Goal: Communication & Community: Ask a question

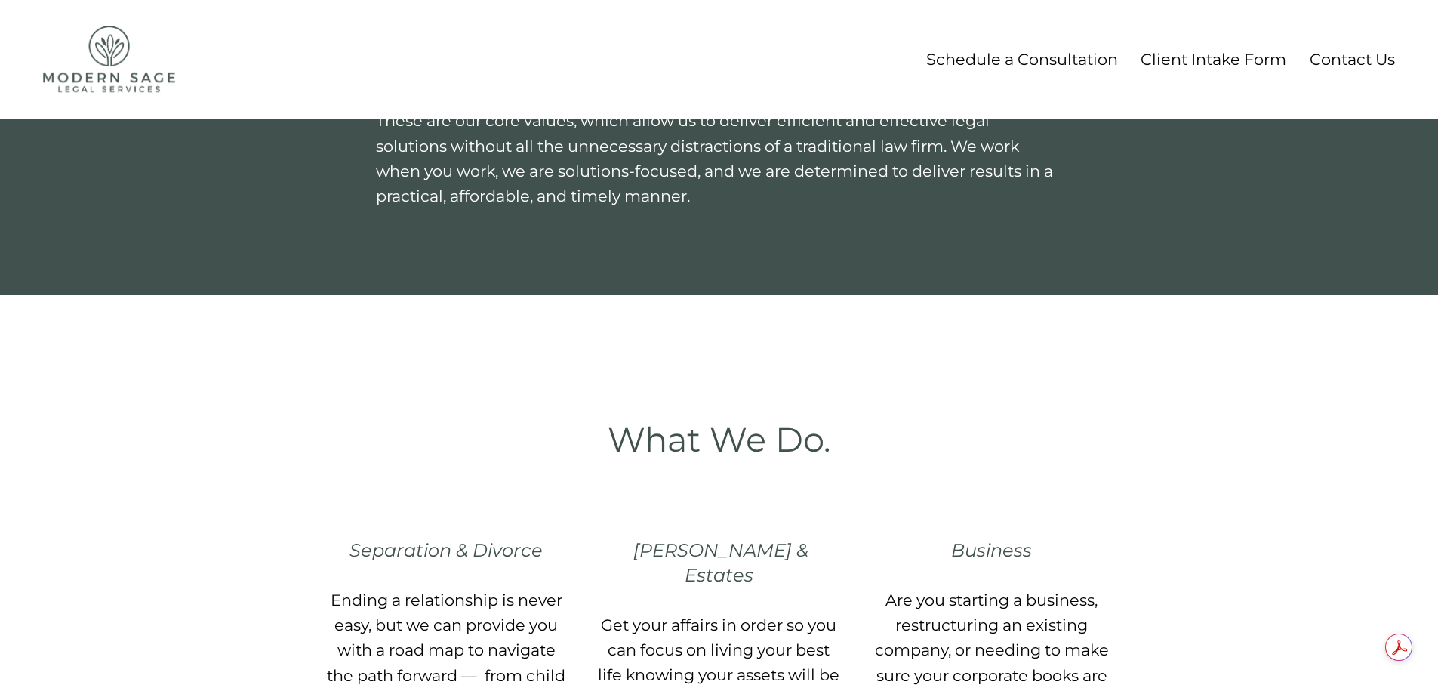
scroll to position [571, 0]
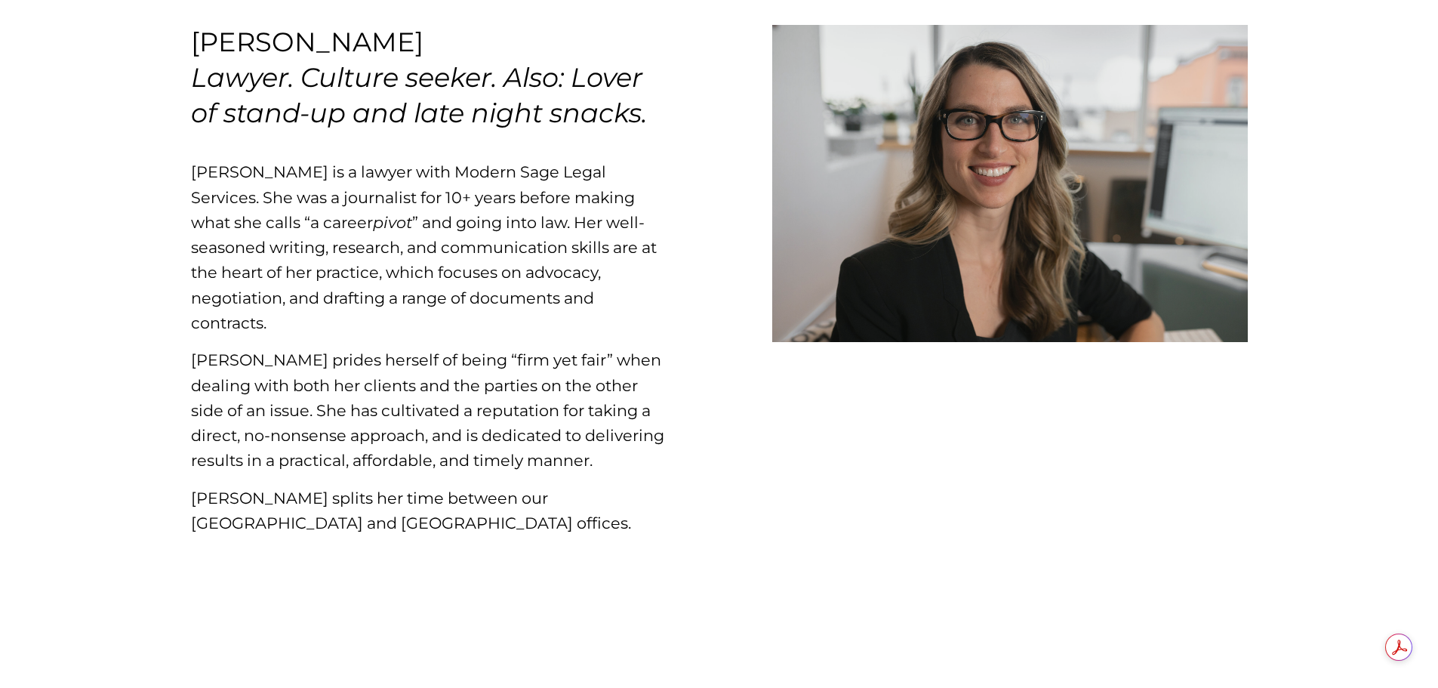
scroll to position [151, 0]
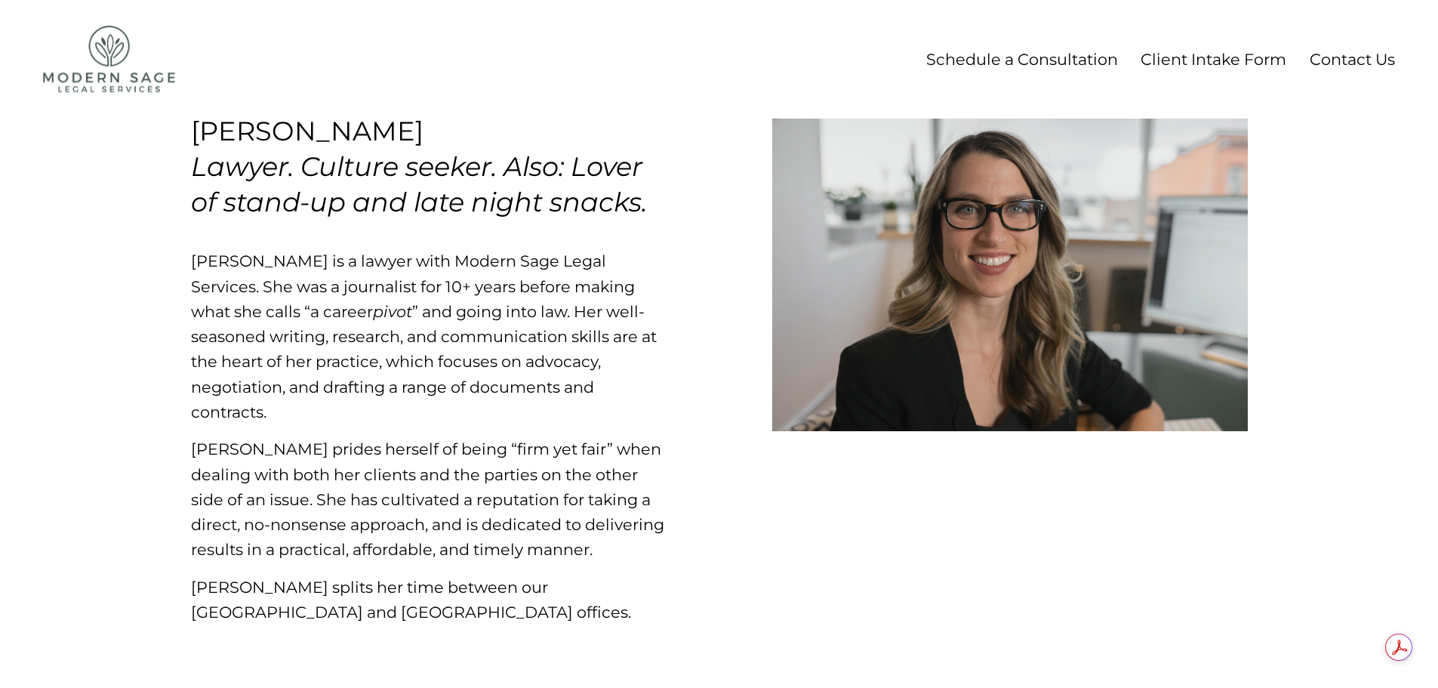
click at [1341, 61] on link "Contact Us" at bounding box center [1351, 59] width 85 height 28
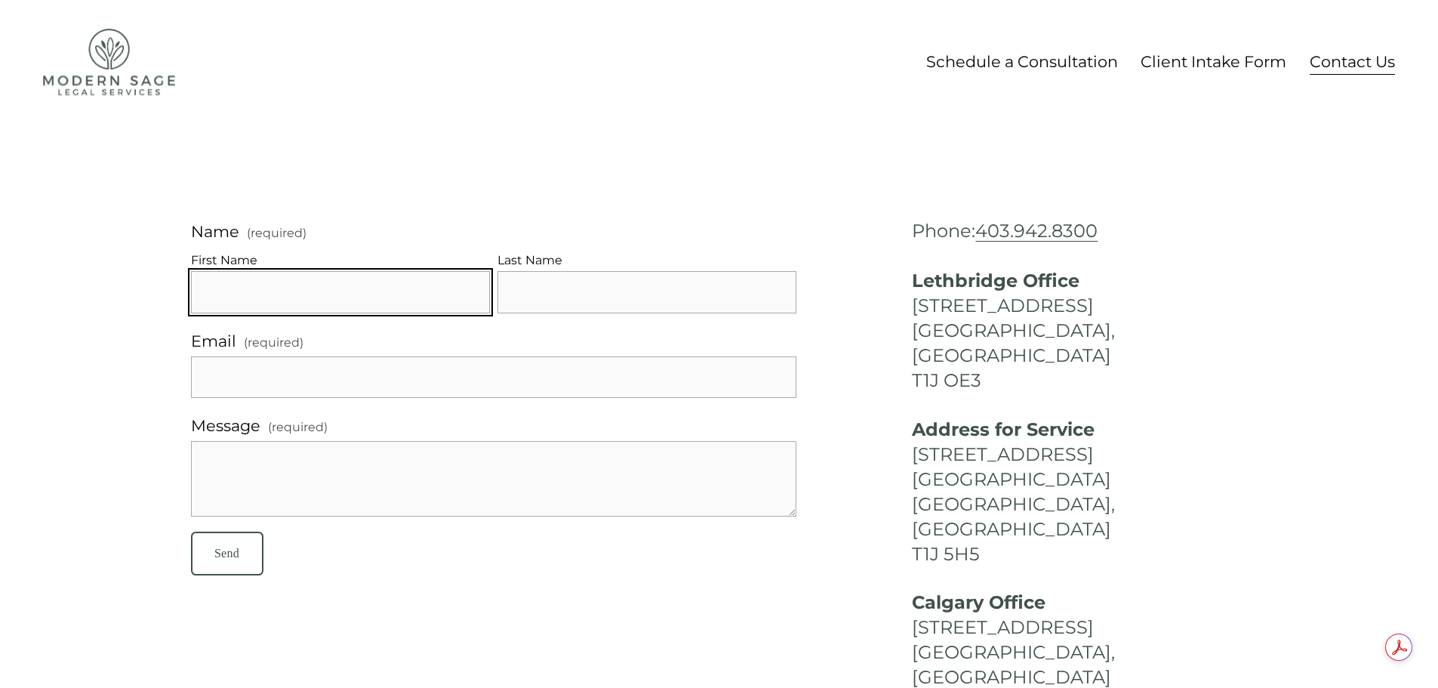
click at [435, 298] on input "First Name" at bounding box center [340, 292] width 299 height 42
type input "[PERSON_NAME]"
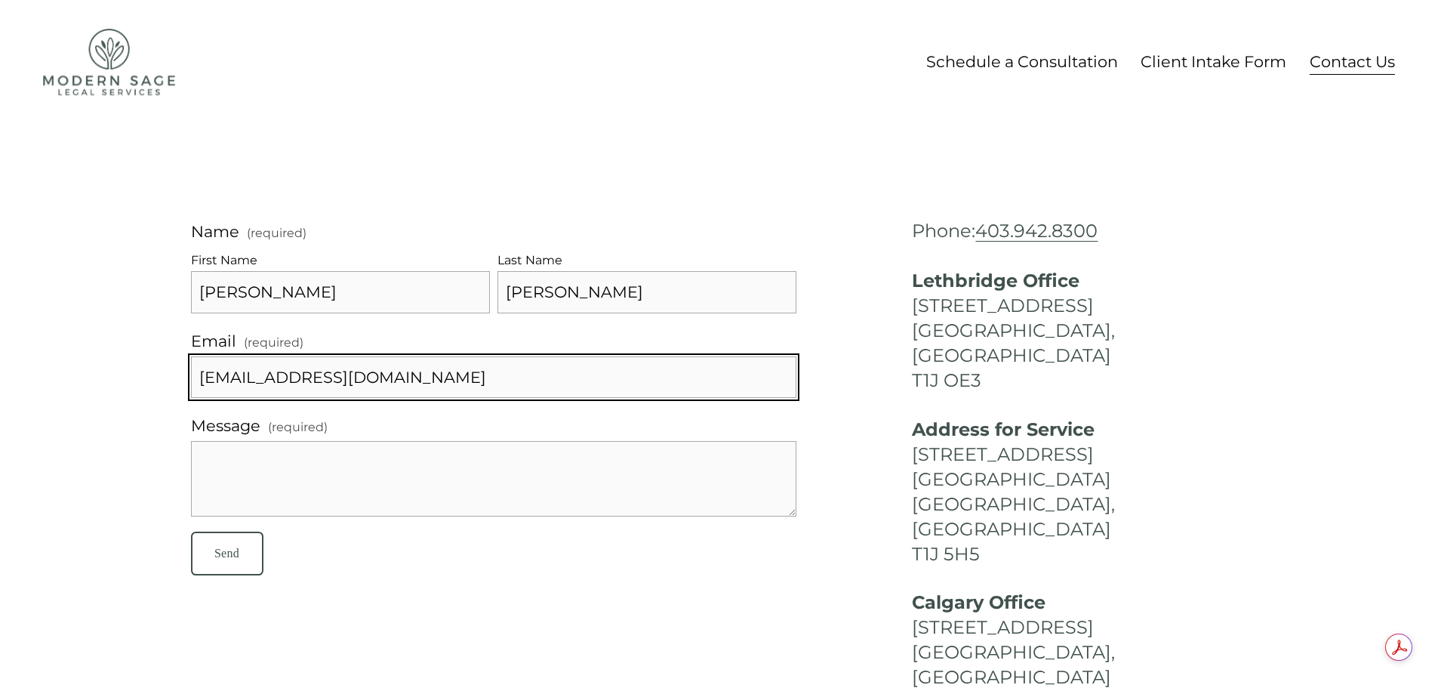
drag, startPoint x: 437, startPoint y: 379, endPoint x: 227, endPoint y: 371, distance: 209.9
click at [227, 371] on input "[EMAIL_ADDRESS][DOMAIN_NAME]" at bounding box center [493, 377] width 605 height 42
type input "[EMAIL_ADDRESS][DOMAIN_NAME]"
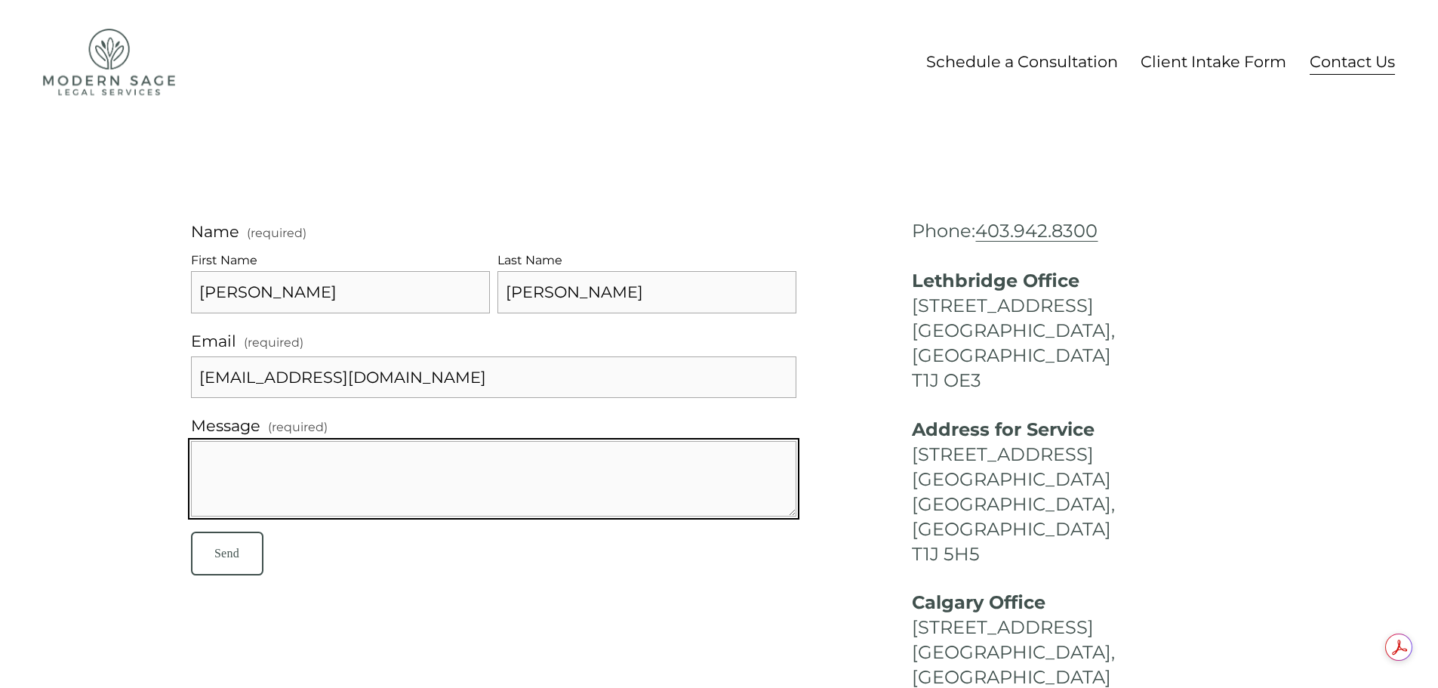
click at [266, 455] on textarea "Message (required)" at bounding box center [493, 478] width 605 height 75
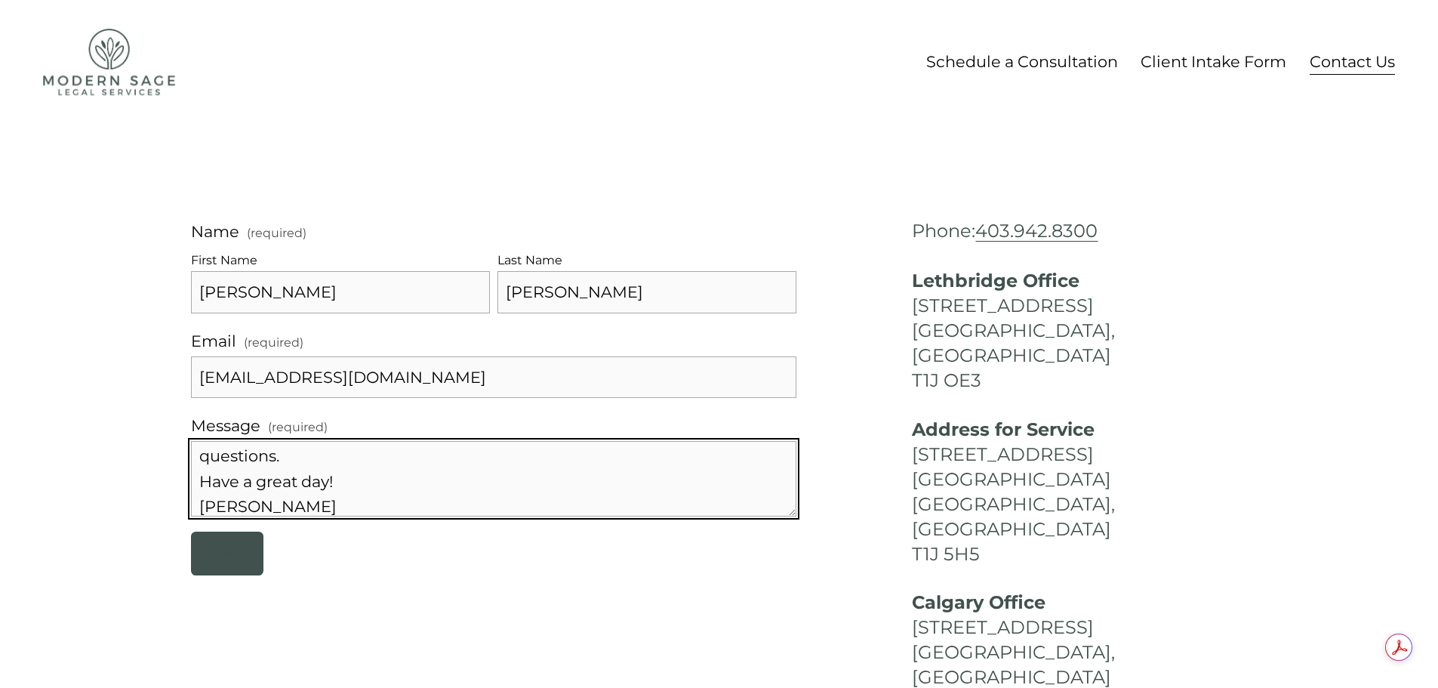
type textarea "Good afternoon, I am the Community Program Manager at Lethbridge Legal Guidance…"
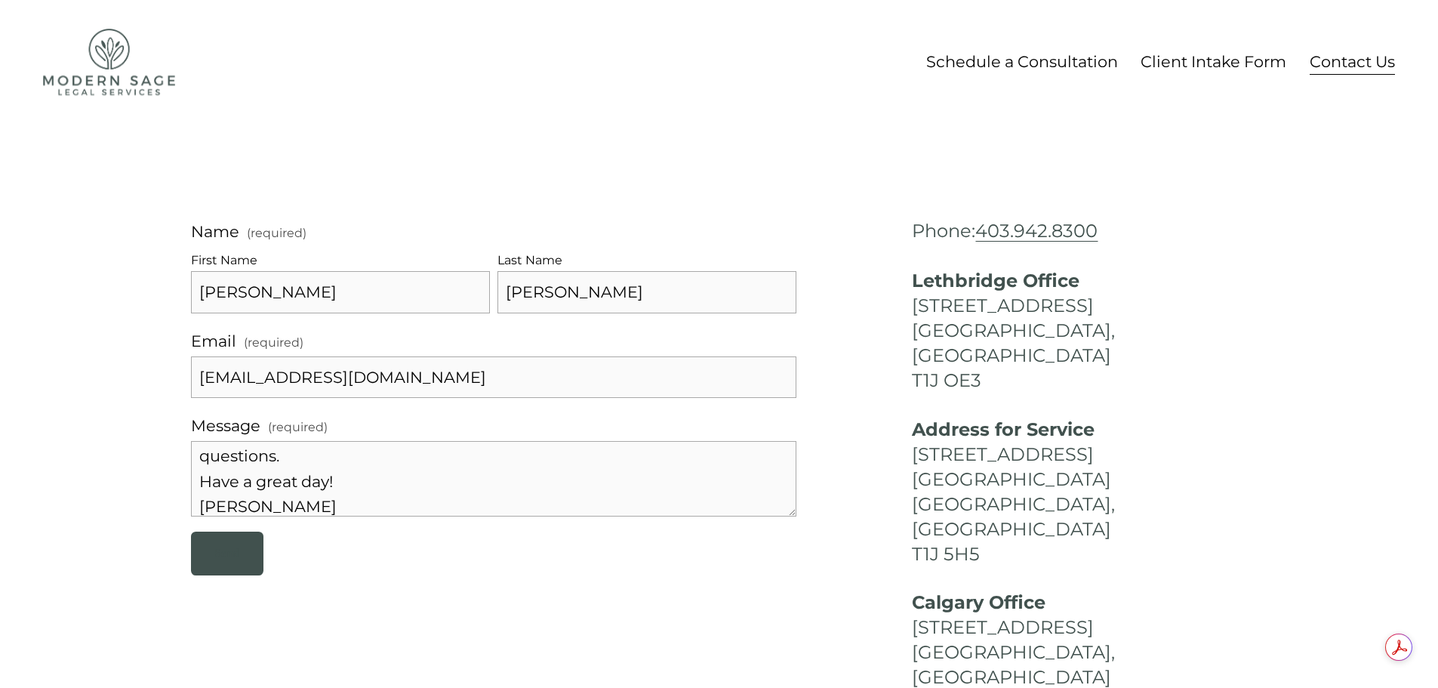
click at [205, 561] on button "Send Send" at bounding box center [227, 552] width 72 height 43
